Goal: Check status: Check status

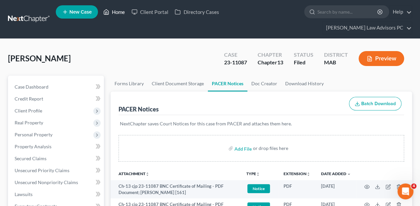
click at [117, 13] on link "Home" at bounding box center [114, 12] width 28 height 12
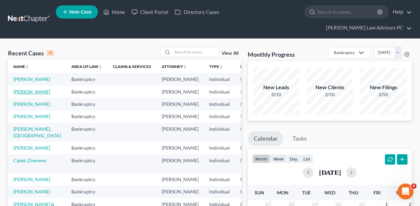
click at [20, 89] on link "[PERSON_NAME]" at bounding box center [31, 92] width 37 height 6
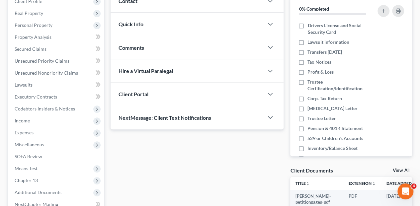
scroll to position [177, 0]
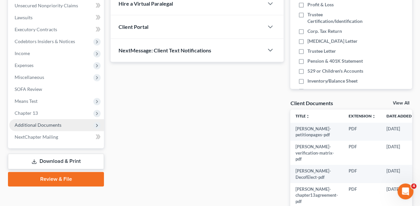
click at [37, 122] on span "Additional Documents" at bounding box center [38, 125] width 47 height 6
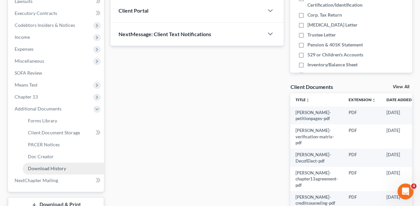
scroll to position [230, 0]
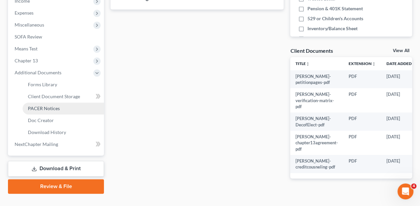
click at [40, 106] on span "PACER Notices" at bounding box center [44, 109] width 32 height 6
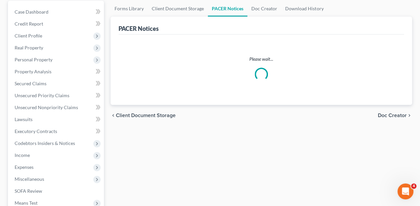
scroll to position [133, 0]
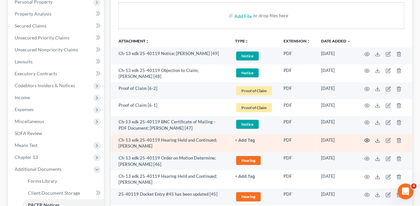
click at [368, 138] on icon "button" at bounding box center [366, 140] width 5 height 5
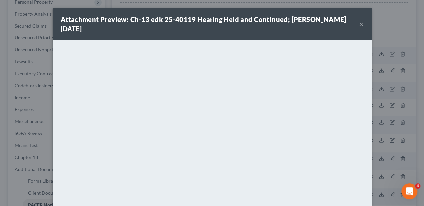
click at [359, 25] on button "×" at bounding box center [361, 24] width 5 height 8
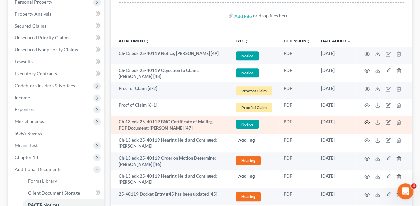
click at [366, 121] on icon "button" at bounding box center [367, 123] width 5 height 4
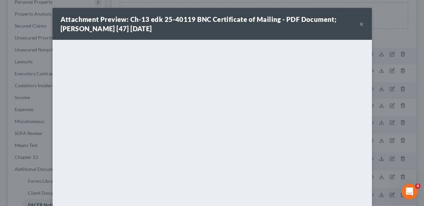
click at [359, 22] on button "×" at bounding box center [361, 24] width 5 height 8
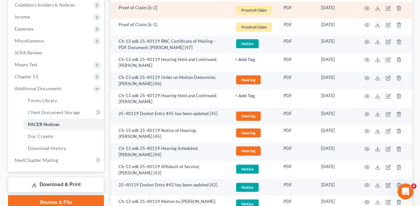
scroll to position [221, 0]
